Goal: Find specific page/section: Find specific page/section

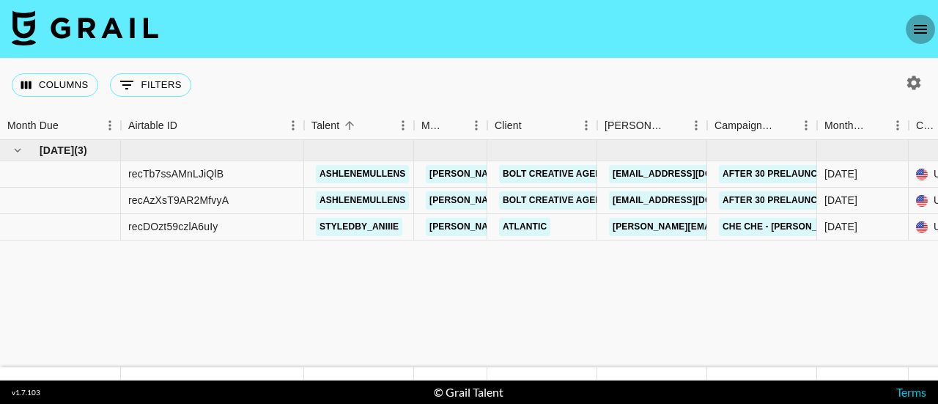
click at [919, 28] on icon "open drawer" at bounding box center [920, 30] width 18 height 18
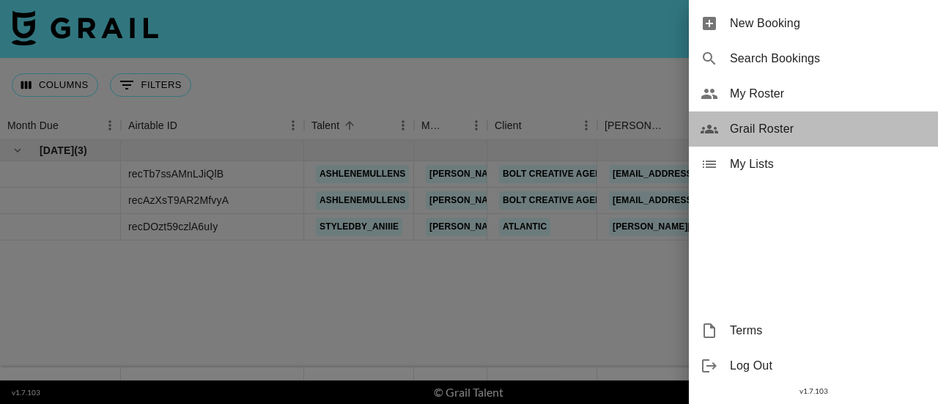
click at [753, 125] on span "Grail Roster" at bounding box center [828, 129] width 196 height 18
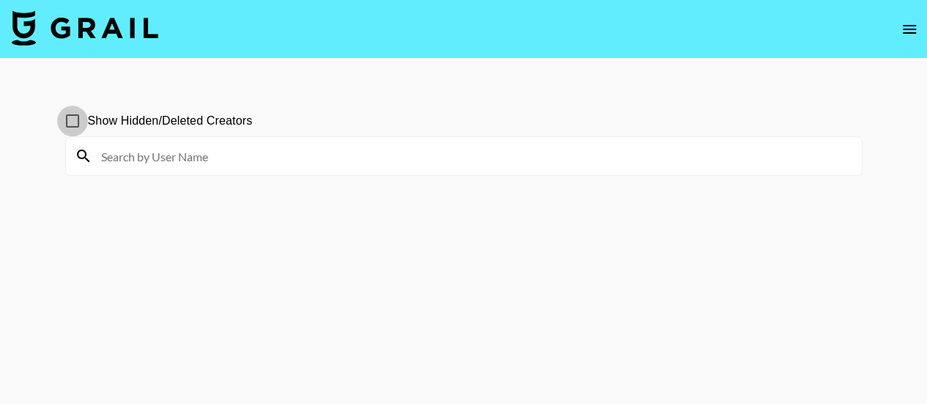
click at [67, 119] on input "Show Hidden/Deleted Creators" at bounding box center [72, 120] width 31 height 31
click at [171, 156] on input at bounding box center [472, 155] width 760 height 23
click at [154, 144] on input at bounding box center [472, 155] width 760 height 23
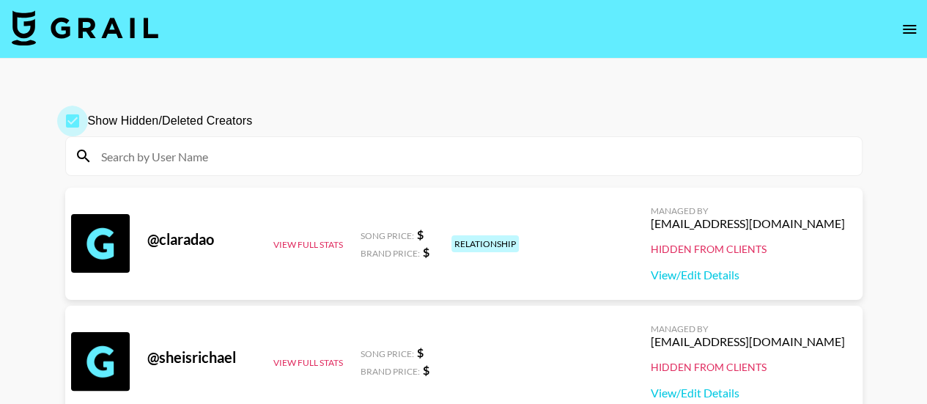
click at [70, 118] on input "Show Hidden/Deleted Creators" at bounding box center [72, 120] width 31 height 31
checkbox input "false"
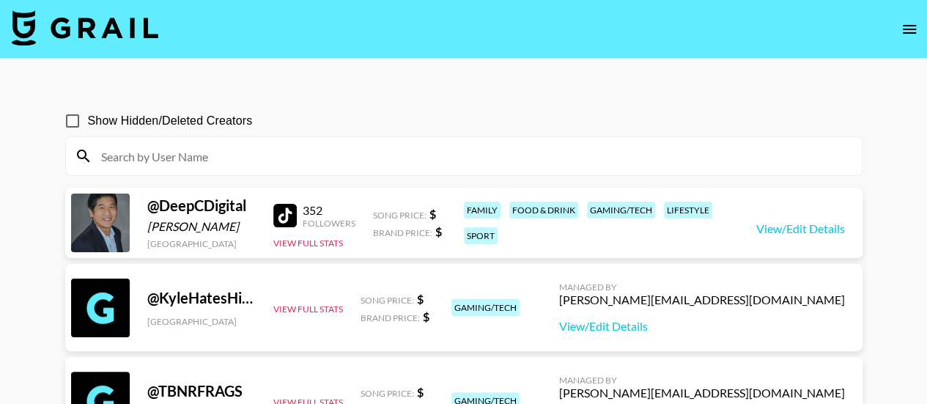
click at [125, 153] on input at bounding box center [472, 155] width 760 height 23
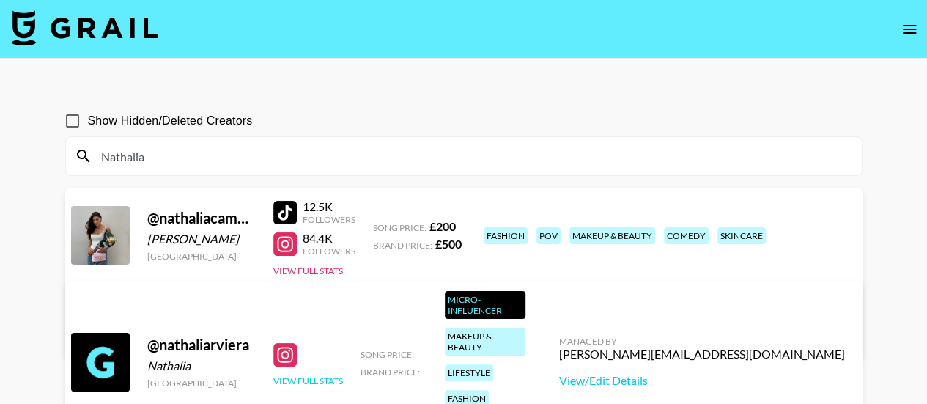
click at [294, 375] on button "View Full Stats" at bounding box center [308, 380] width 70 height 11
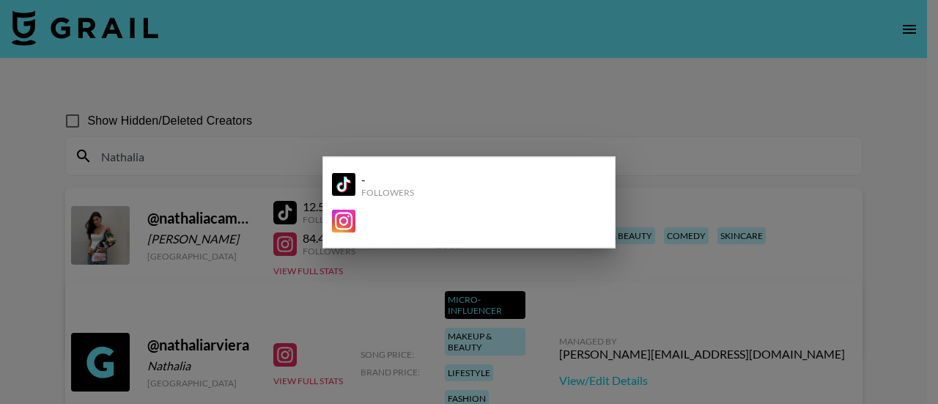
click at [275, 33] on div at bounding box center [469, 202] width 938 height 404
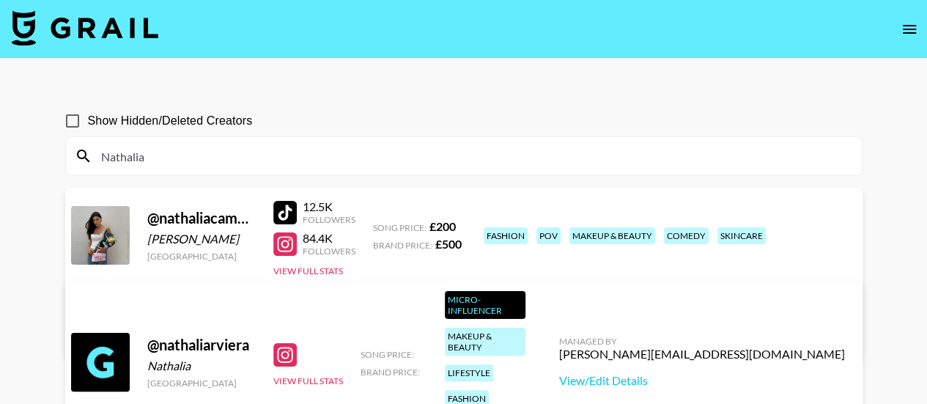
click at [175, 162] on input "Nathalia" at bounding box center [472, 155] width 760 height 23
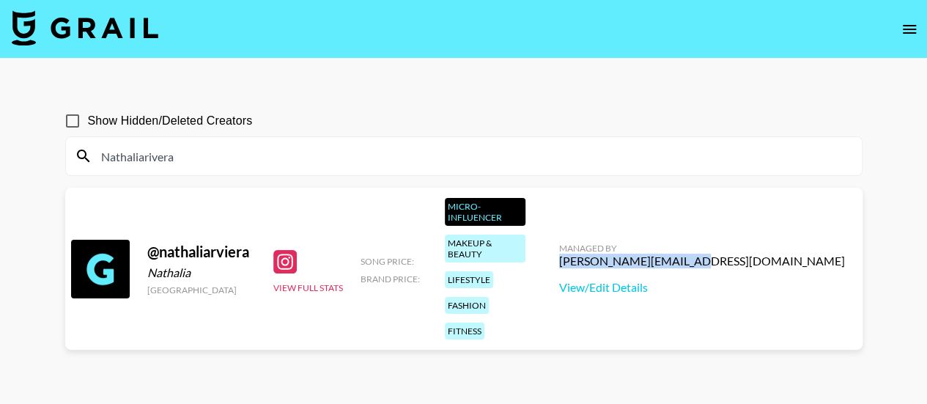
drag, startPoint x: 725, startPoint y: 221, endPoint x: 845, endPoint y: 219, distance: 120.1
click at [845, 231] on div "Managed By [PERSON_NAME][EMAIL_ADDRESS][DOMAIN_NAME] View/Edit Details" at bounding box center [701, 268] width 309 height 75
copy div "[PERSON_NAME][EMAIL_ADDRESS][DOMAIN_NAME]"
click at [204, 162] on input "Nathaliarivera" at bounding box center [472, 155] width 760 height 23
type input "N"
